Goal: Task Accomplishment & Management: Complete application form

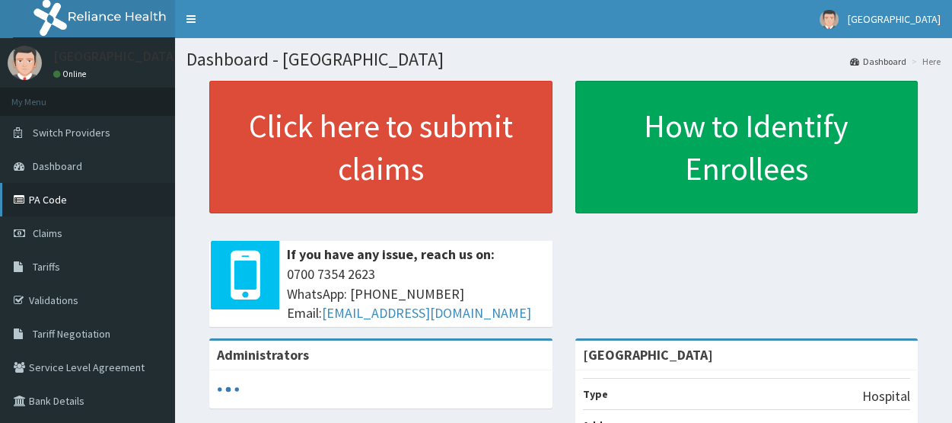
click at [65, 196] on link "PA Code" at bounding box center [87, 199] width 175 height 33
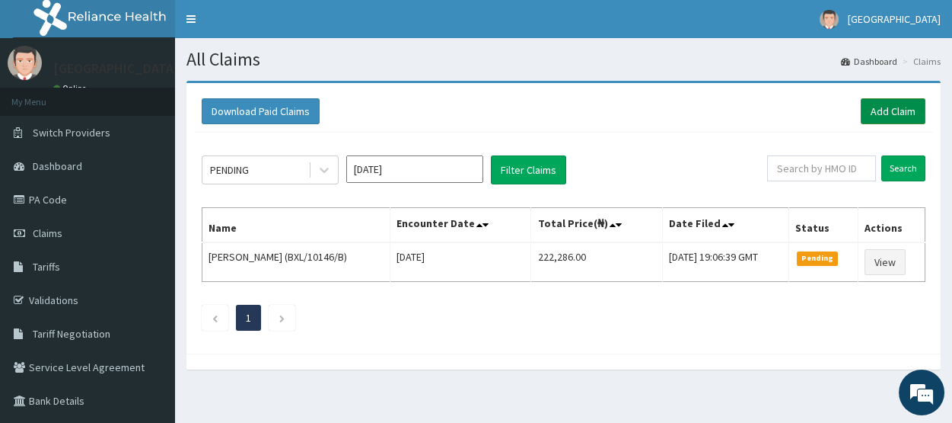
click at [894, 116] on link "Add Claim" at bounding box center [893, 111] width 65 height 26
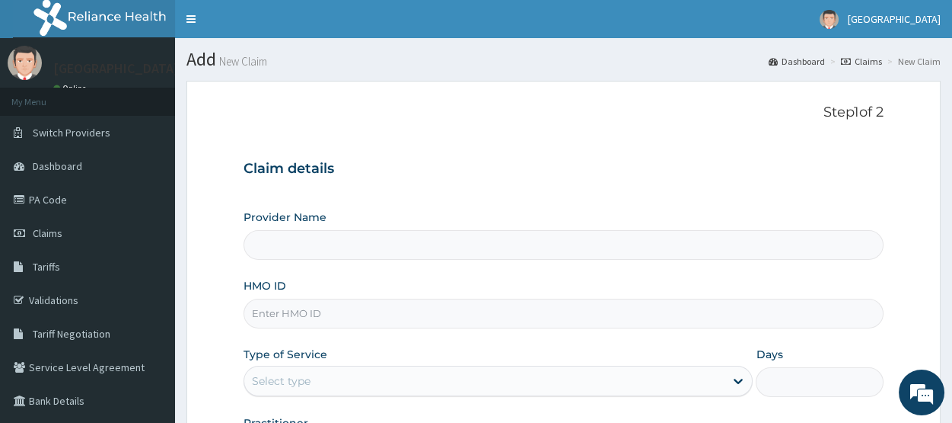
type input "[GEOGRAPHIC_DATA]"
click at [336, 326] on input "HMO ID" at bounding box center [564, 313] width 640 height 30
type input "e"
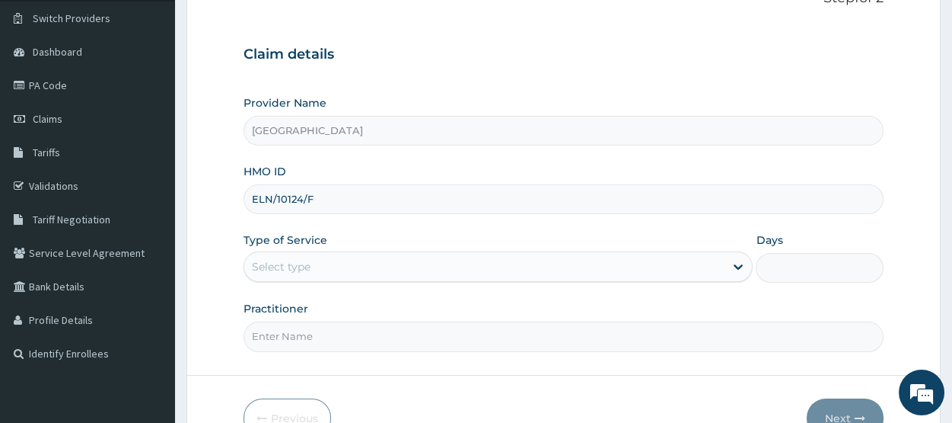
scroll to position [122, 0]
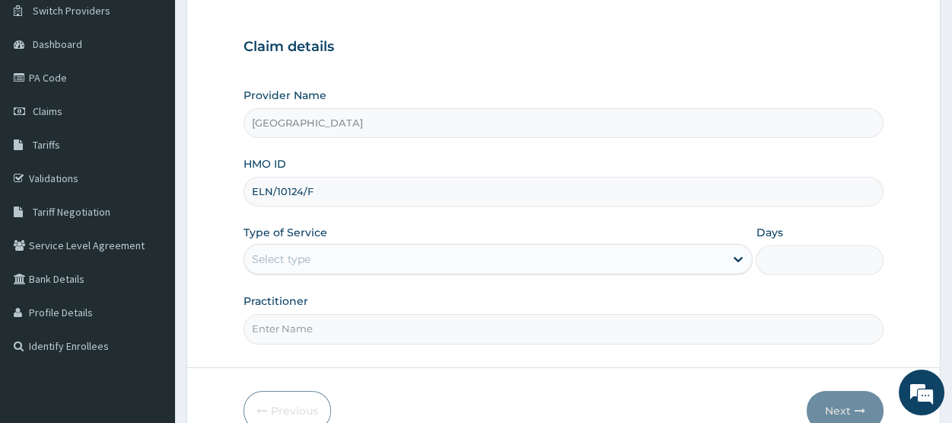
type input "ELN/10124/F"
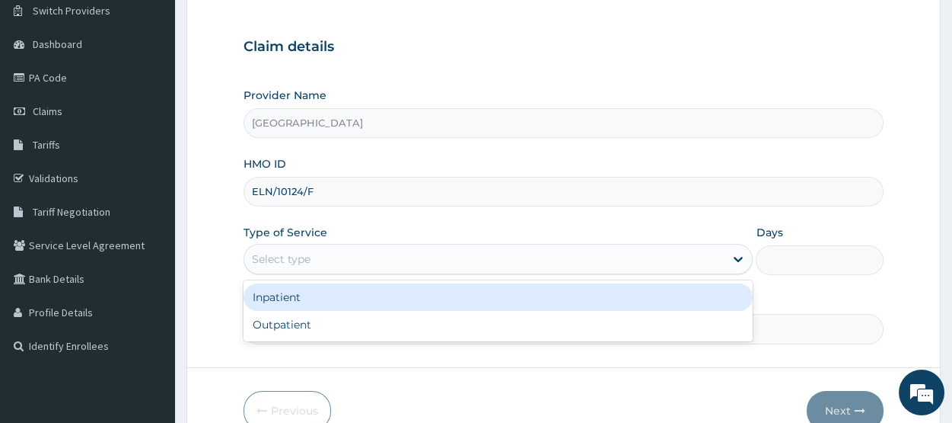
click at [509, 254] on div "Select type" at bounding box center [484, 259] width 480 height 24
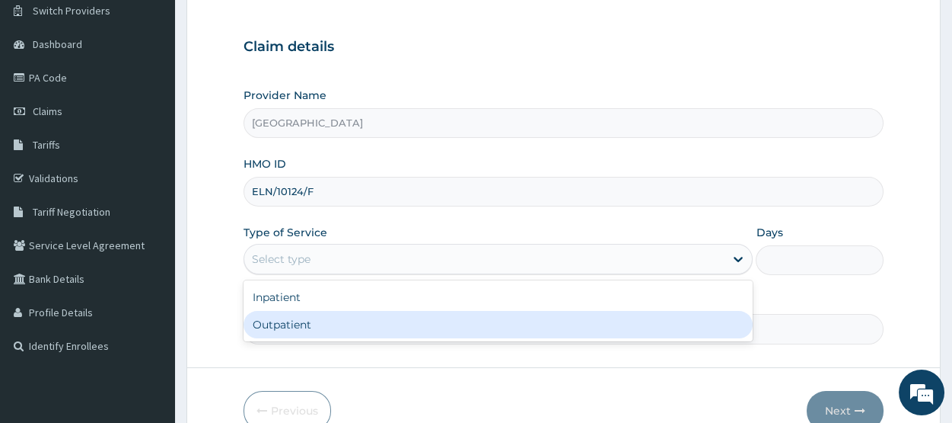
click at [416, 339] on div "Inpatient Outpatient" at bounding box center [498, 310] width 509 height 61
click at [426, 322] on div "Outpatient" at bounding box center [498, 324] width 509 height 27
type input "1"
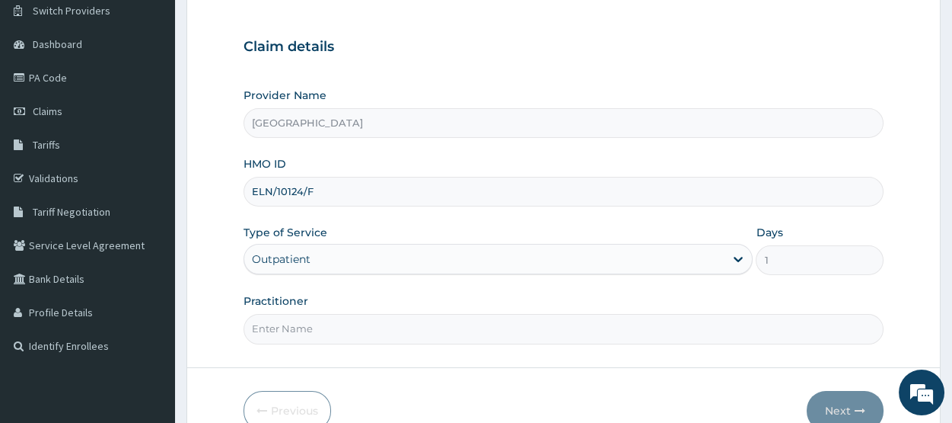
click at [483, 324] on input "Practitioner" at bounding box center [564, 329] width 640 height 30
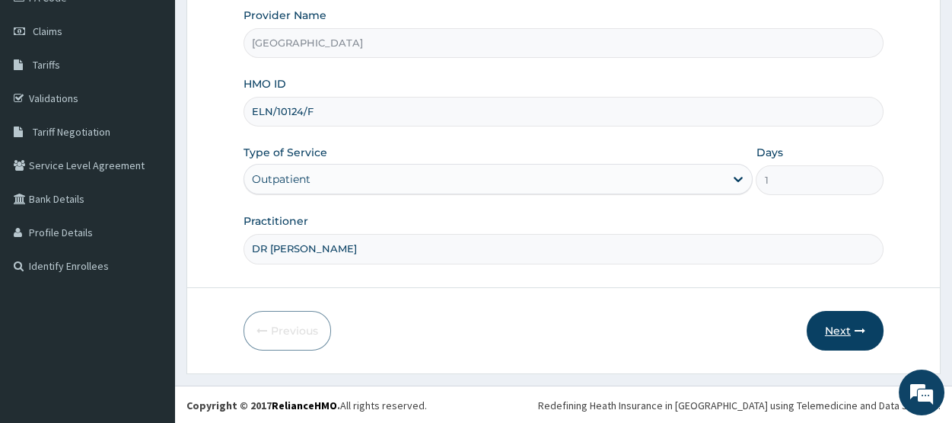
type input "DR AKUNJOR"
click at [850, 338] on button "Next" at bounding box center [845, 331] width 77 height 40
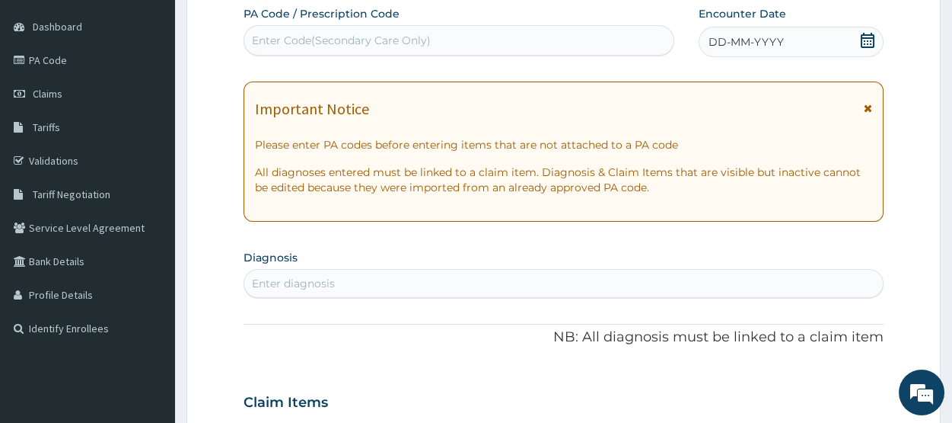
scroll to position [0, 0]
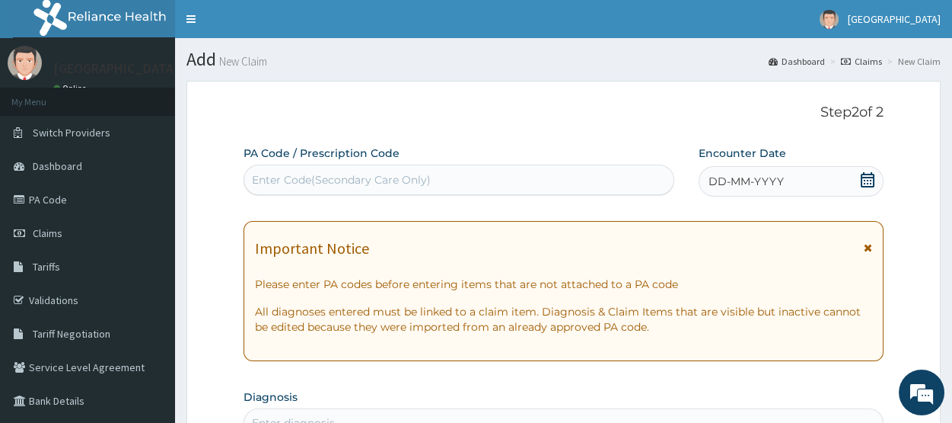
click at [485, 186] on div "Enter Code(Secondary Care Only)" at bounding box center [458, 179] width 429 height 24
drag, startPoint x: 485, startPoint y: 186, endPoint x: 416, endPoint y: 182, distance: 68.6
click at [416, 182] on div "Enter Code(Secondary Care Only)" at bounding box center [341, 179] width 179 height 15
paste input "PA/5182AE"
type input "PA/5182AE"
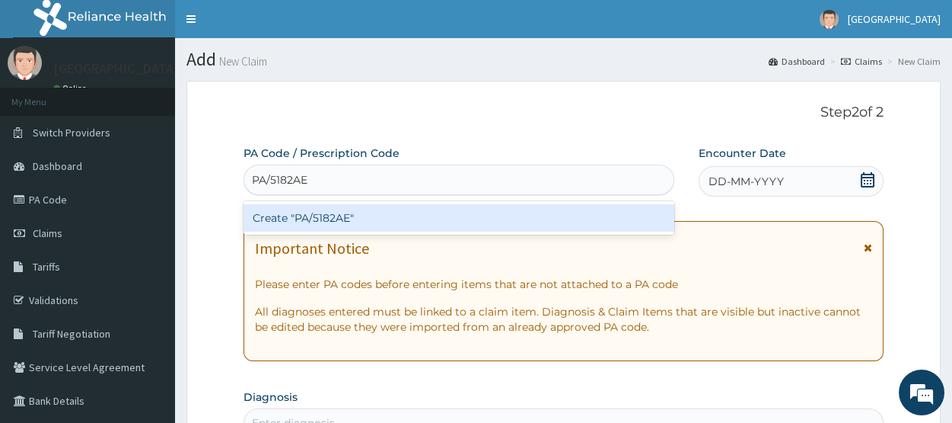
click at [308, 225] on div "Create "PA/5182AE"" at bounding box center [459, 217] width 431 height 27
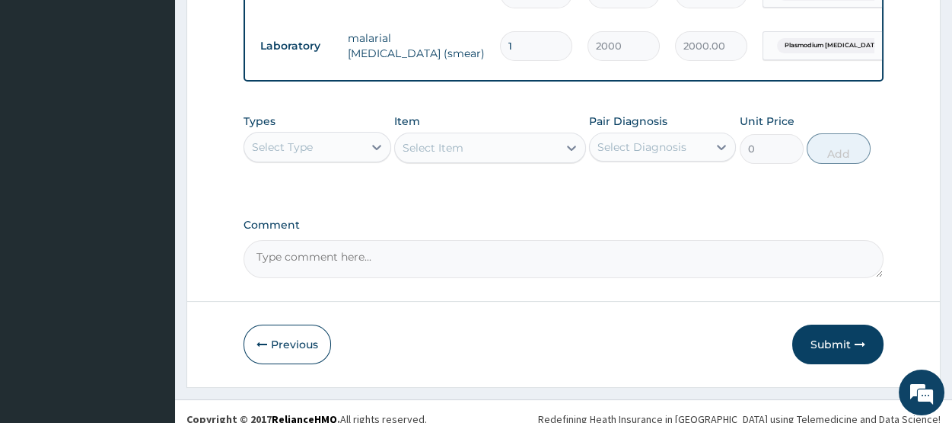
scroll to position [1035, 0]
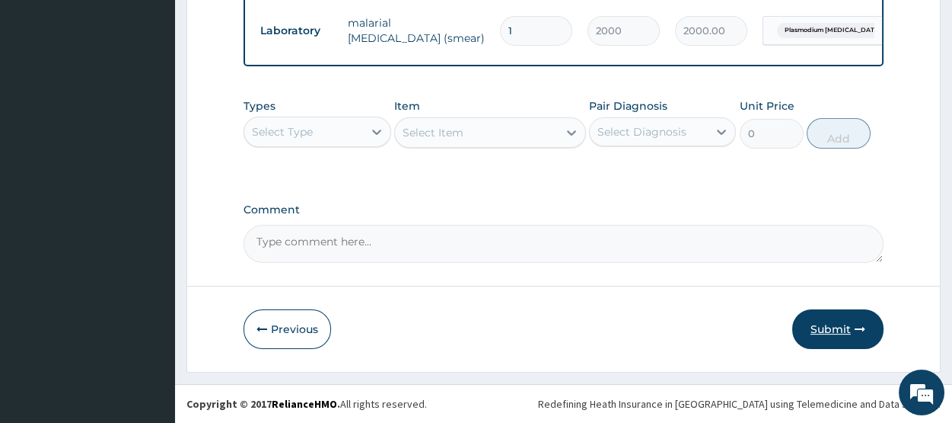
click at [821, 327] on button "Submit" at bounding box center [838, 329] width 91 height 40
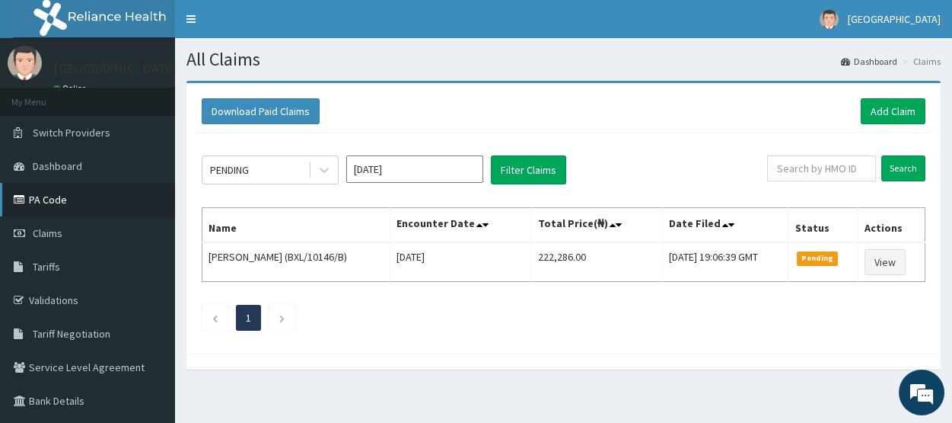
click at [75, 198] on link "PA Code" at bounding box center [87, 199] width 175 height 33
click at [876, 116] on link "Add Claim" at bounding box center [893, 111] width 65 height 26
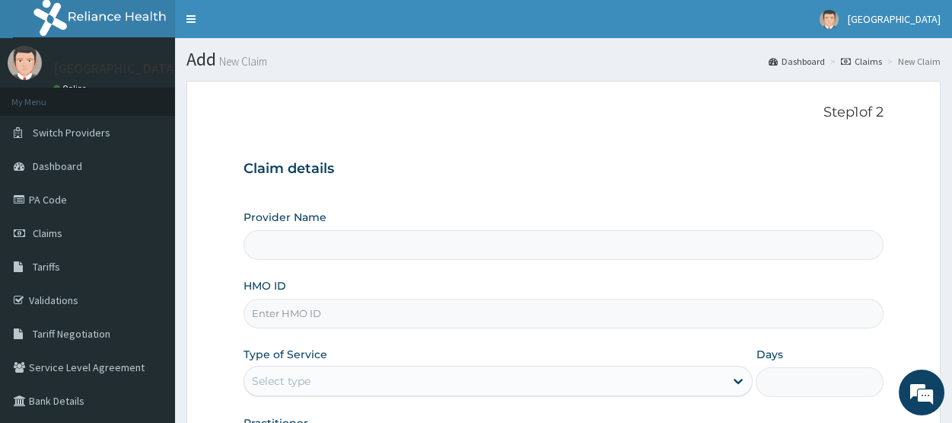
type input "[GEOGRAPHIC_DATA]"
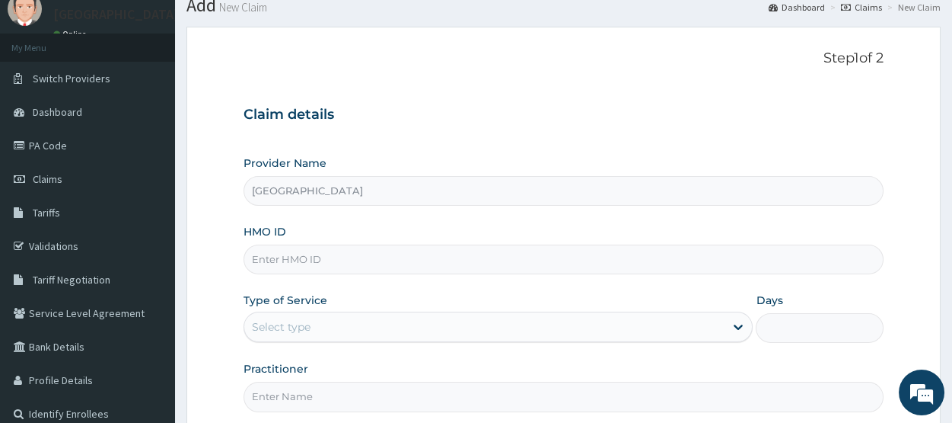
scroll to position [57, 0]
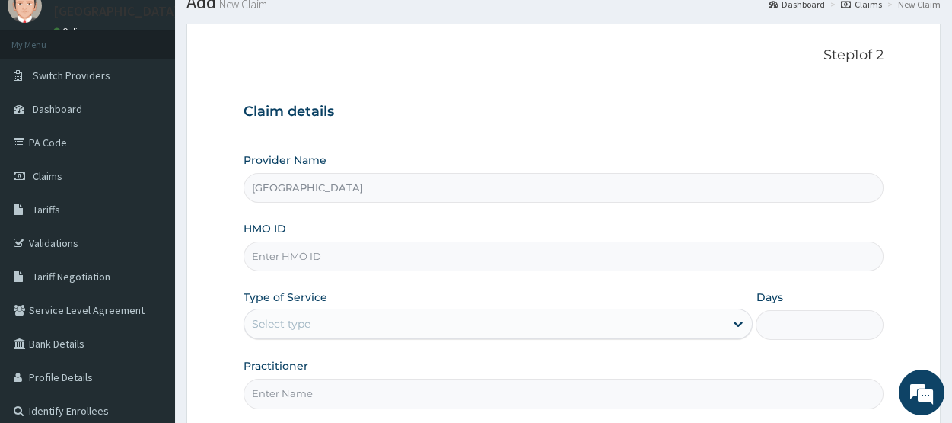
click at [361, 260] on input "HMO ID" at bounding box center [564, 256] width 640 height 30
type input "ELN/10124/B"
click at [454, 315] on div "Select type" at bounding box center [484, 323] width 480 height 24
click at [454, 311] on div "Select type" at bounding box center [484, 323] width 480 height 24
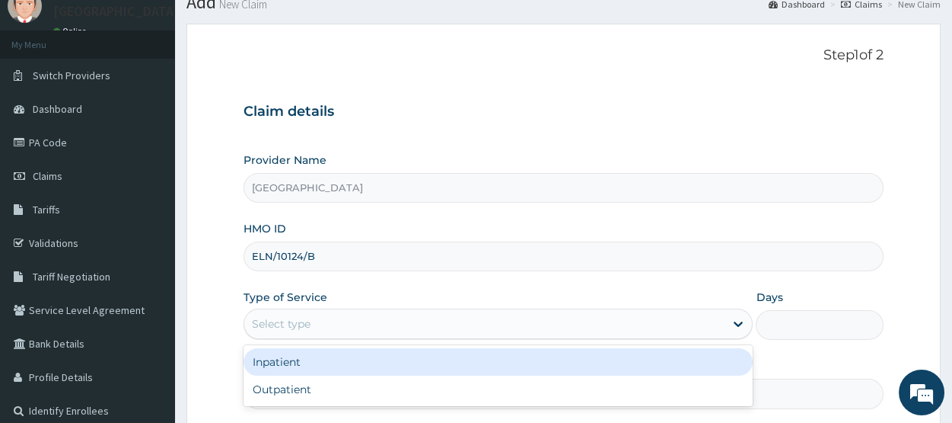
drag, startPoint x: 454, startPoint y: 311, endPoint x: 412, endPoint y: 369, distance: 72.0
click at [412, 339] on div "option Inpatient focused, 1 of 2. 2 results available. Use Up and Down to choos…" at bounding box center [498, 323] width 509 height 30
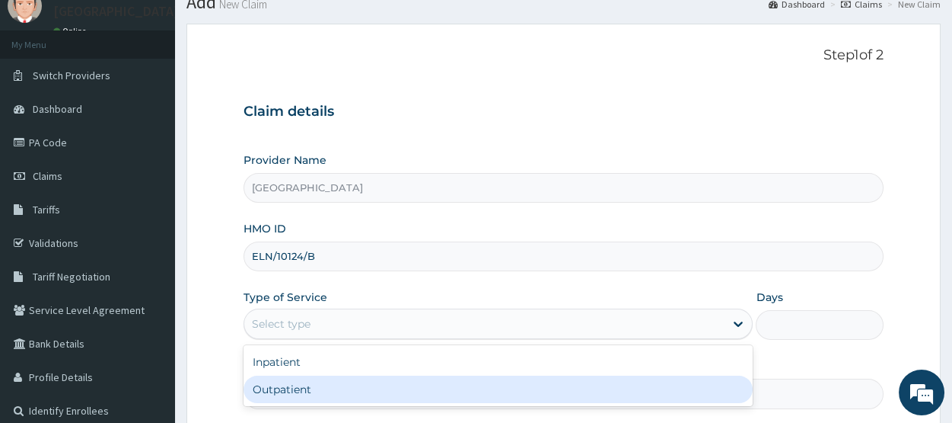
click at [394, 391] on div "Outpatient" at bounding box center [498, 388] width 509 height 27
type input "1"
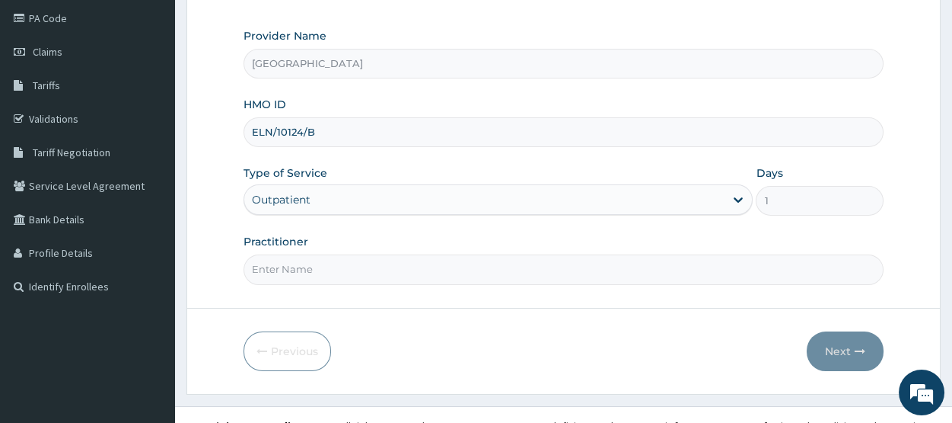
scroll to position [202, 0]
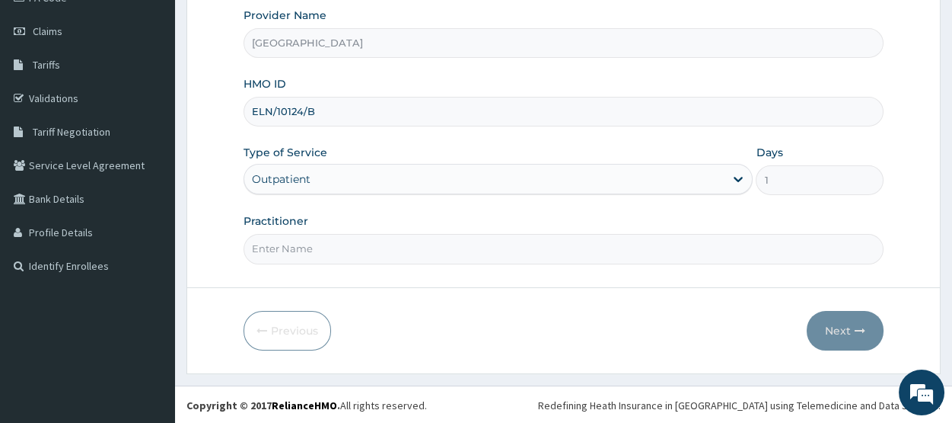
click at [468, 242] on input "Practitioner" at bounding box center [564, 249] width 640 height 30
type input "DR AKUNJOR"
click at [834, 330] on button "Next" at bounding box center [845, 331] width 77 height 40
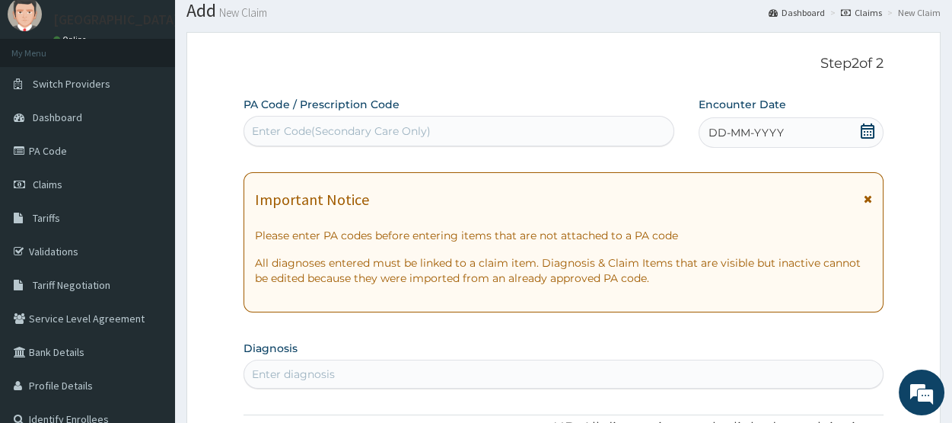
scroll to position [0, 0]
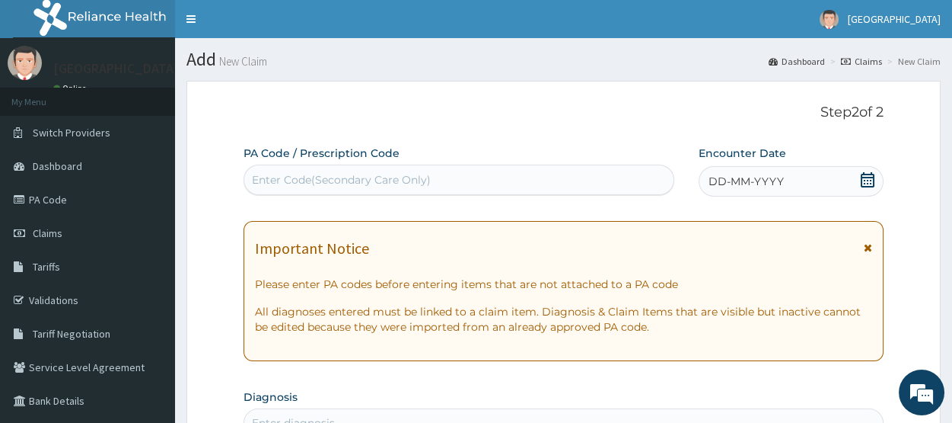
drag, startPoint x: 378, startPoint y: 182, endPoint x: 306, endPoint y: 191, distance: 72.9
click at [306, 191] on div "Enter Code(Secondary Care Only)" at bounding box center [458, 179] width 429 height 24
paste input "PA/29AED0"
type input "PA/29AED0"
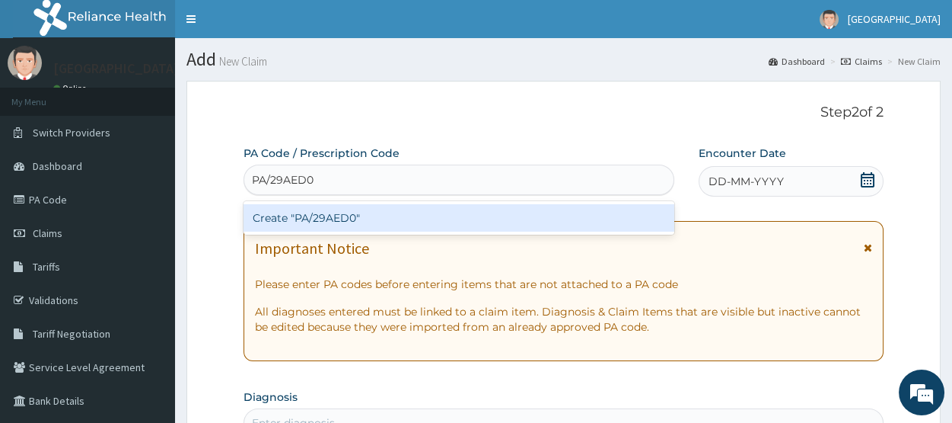
click at [312, 222] on div "Create "PA/29AED0"" at bounding box center [459, 217] width 431 height 27
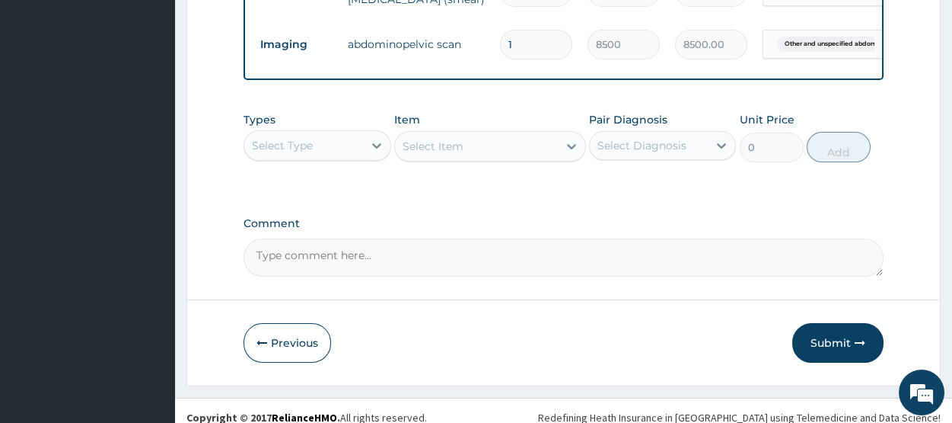
scroll to position [831, 0]
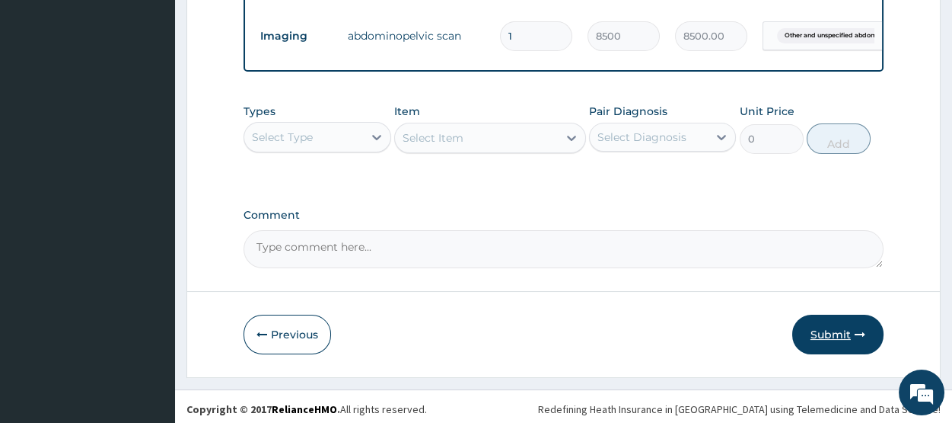
click at [848, 320] on button "Submit" at bounding box center [838, 334] width 91 height 40
